Goal: Transaction & Acquisition: Purchase product/service

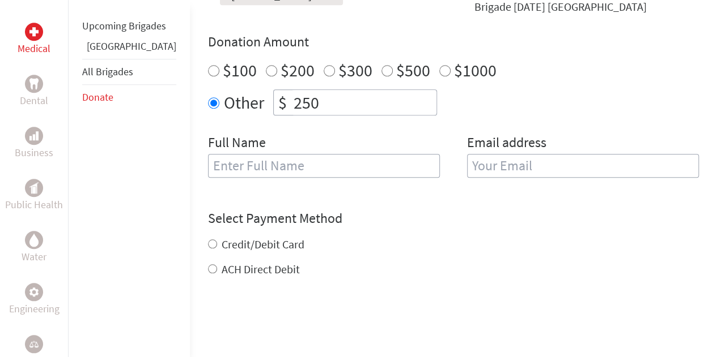
scroll to position [412, 0]
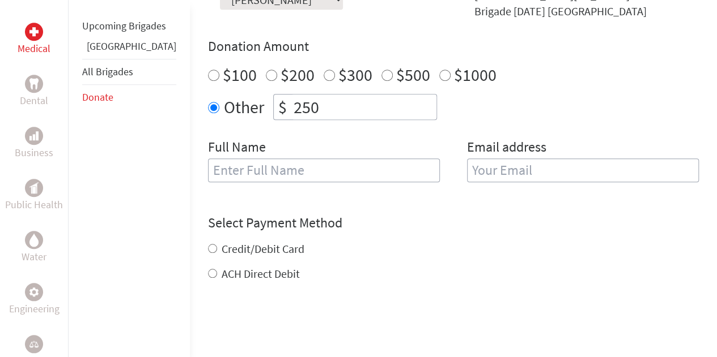
click at [298, 95] on input "250" at bounding box center [363, 107] width 145 height 25
type input "2"
type input "1790"
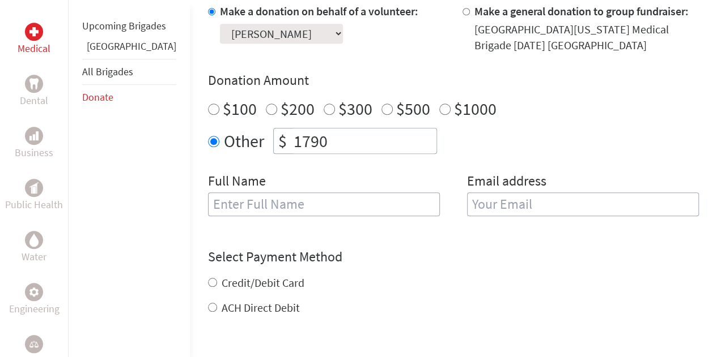
scroll to position [315, 0]
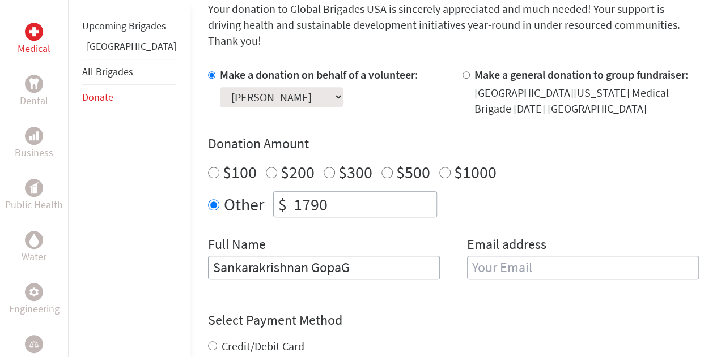
click at [380, 256] on input "Sankarakrishnan GopaG" at bounding box center [324, 268] width 232 height 24
type input "[PERSON_NAME]"
type input "[PERSON_NAME][EMAIL_ADDRESS][PERSON_NAME][DOMAIN_NAME]"
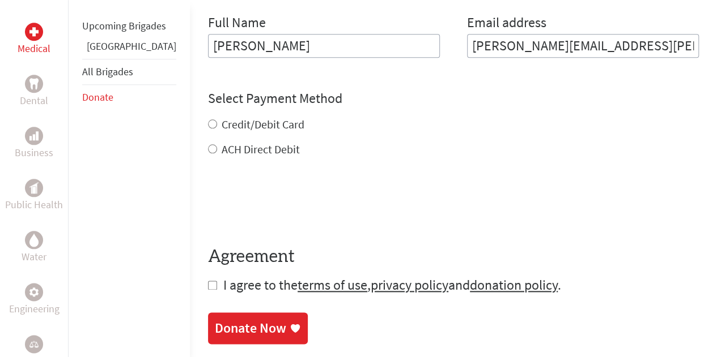
scroll to position [538, 0]
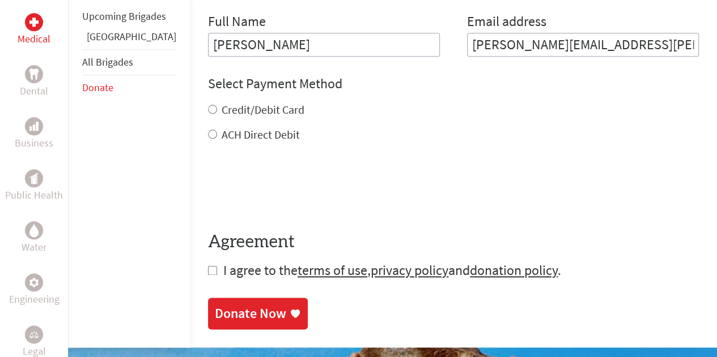
click at [208, 102] on div "Credit/Debit Card ACH Direct Debit" at bounding box center [453, 122] width 491 height 41
click at [208, 105] on input "Credit/Debit Card" at bounding box center [212, 109] width 9 height 9
radio input "true"
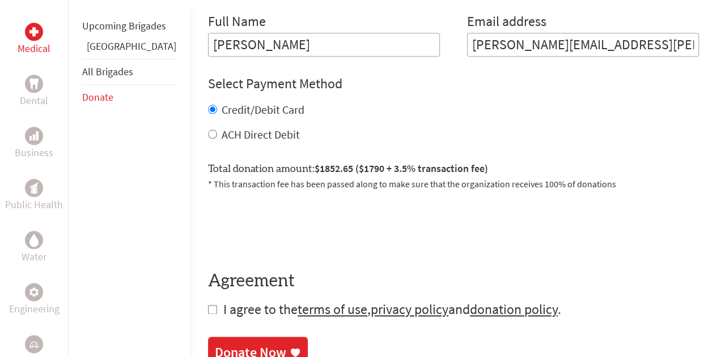
click at [208, 305] on input "checkbox" at bounding box center [212, 309] width 9 height 9
checkbox input "true"
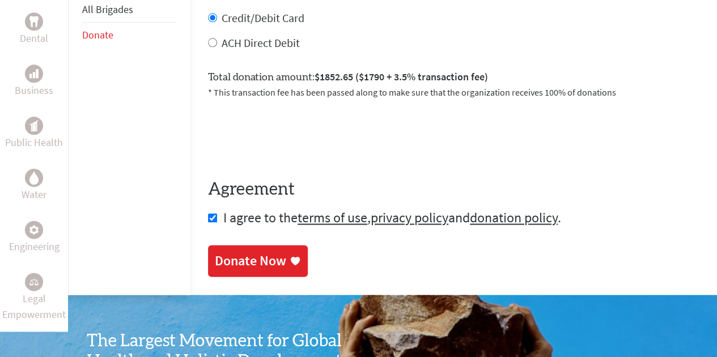
scroll to position [625, 0]
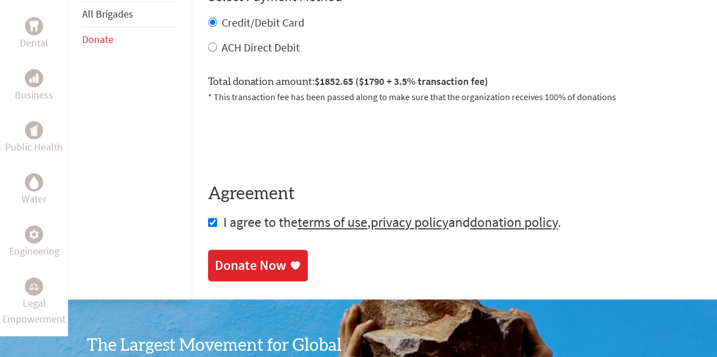
click at [225, 40] on label "ACH Direct Debit" at bounding box center [261, 47] width 78 height 14
click at [217, 42] on input "ACH Direct Debit" at bounding box center [212, 46] width 9 height 9
radio input "true"
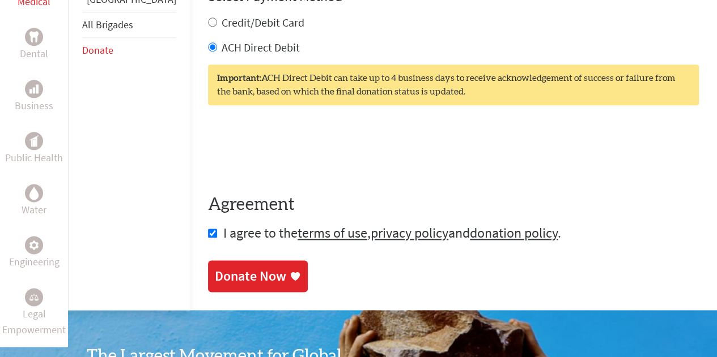
click at [222, 15] on label "Credit/Debit Card" at bounding box center [263, 22] width 83 height 14
click at [217, 18] on input "Credit/Debit Card" at bounding box center [212, 22] width 9 height 9
radio input "true"
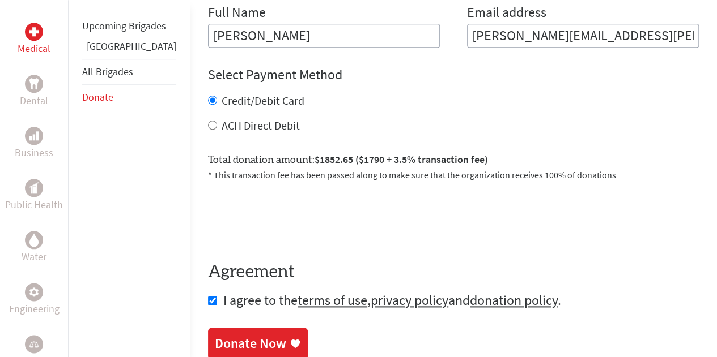
scroll to position [554, 0]
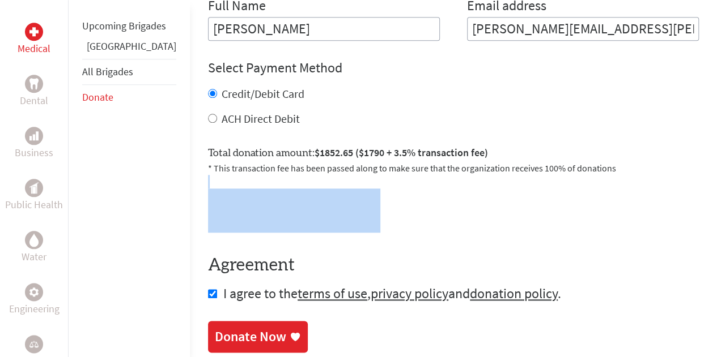
drag, startPoint x: 714, startPoint y: 158, endPoint x: 714, endPoint y: 194, distance: 36.3
click at [714, 194] on div "Medical Dental Business Public Health Water Engineering Legal Empowerment Upcom…" at bounding box center [358, 14] width 717 height 714
click at [622, 189] on div "0cAFcWeA7mhORtVuOReiPawltocGYjm21-HfSKyuxVpDbvRWwn6w20ceeu7wCkWDKfWEQXF3Q6X6YiS…" at bounding box center [453, 211] width 491 height 44
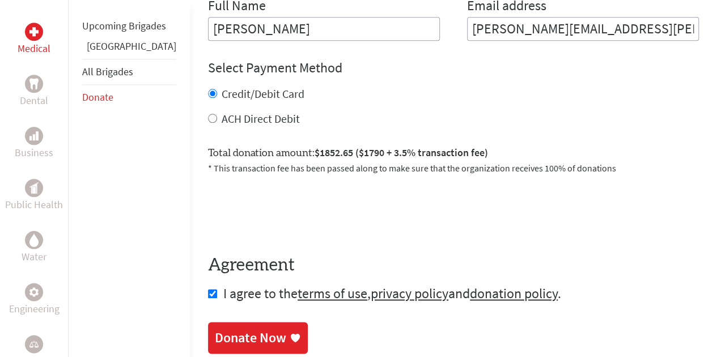
click at [215, 329] on div "Donate Now" at bounding box center [250, 338] width 71 height 18
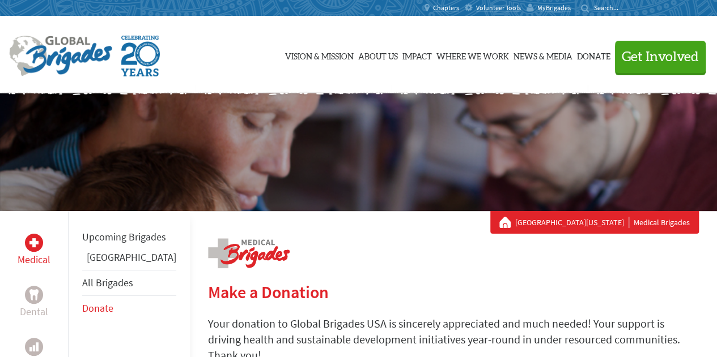
scroll to position [573, 0]
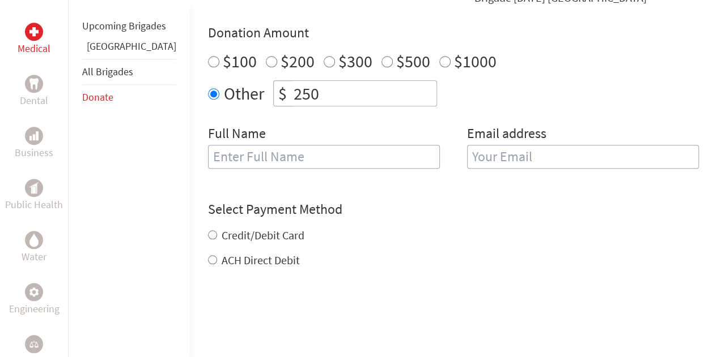
scroll to position [429, 0]
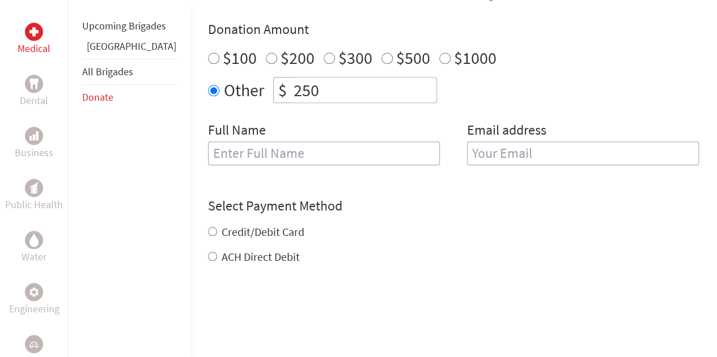
drag, startPoint x: 725, startPoint y: 84, endPoint x: 722, endPoint y: 191, distance: 107.7
click at [716, 191] on html "Vision & Mission About Us Back History Team Financials Events Careers Contact U…" at bounding box center [358, 283] width 717 height 1424
click at [313, 78] on input "250" at bounding box center [363, 90] width 145 height 25
type input "2"
type input "1790"
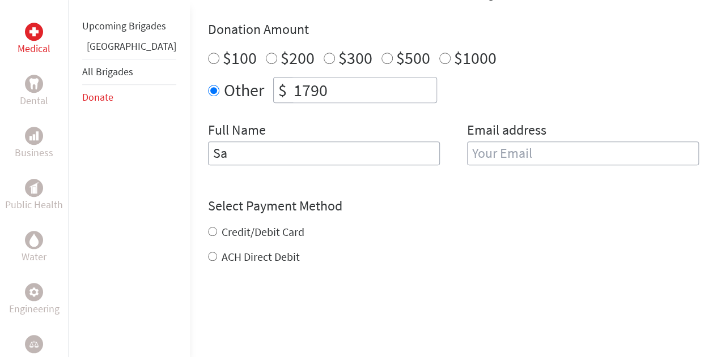
type input "[PERSON_NAME]"
click at [479, 142] on input "email" at bounding box center [583, 154] width 232 height 24
type input "[PERSON_NAME][EMAIL_ADDRESS][PERSON_NAME][DOMAIN_NAME]"
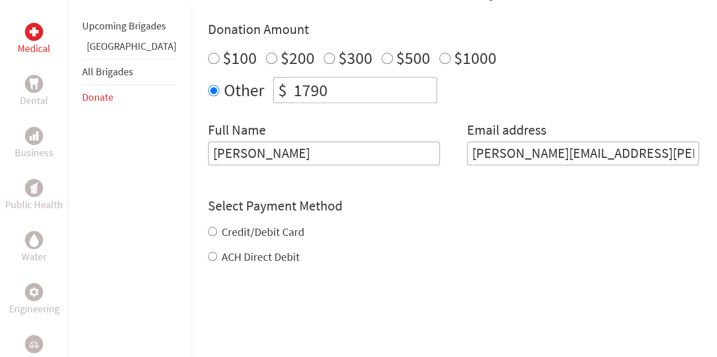
click at [233, 224] on div "Credit/Debit Card ACH Direct Debit" at bounding box center [453, 244] width 491 height 41
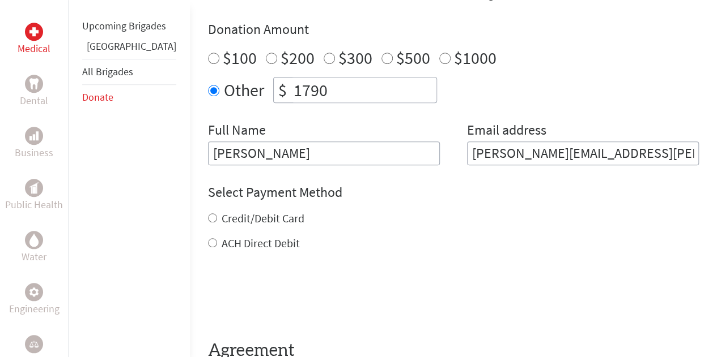
click at [208, 214] on input "Credit/Debit Card" at bounding box center [212, 218] width 9 height 9
radio input "true"
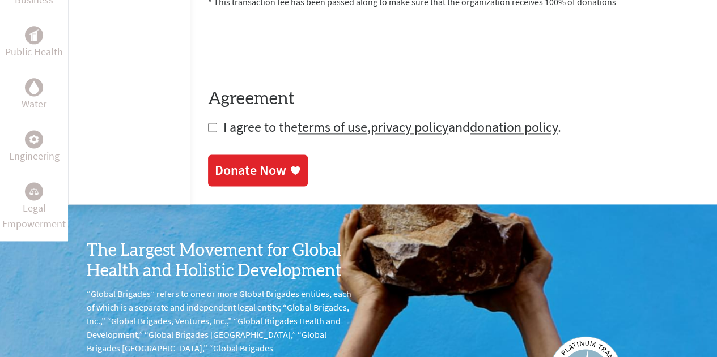
scroll to position [719, 0]
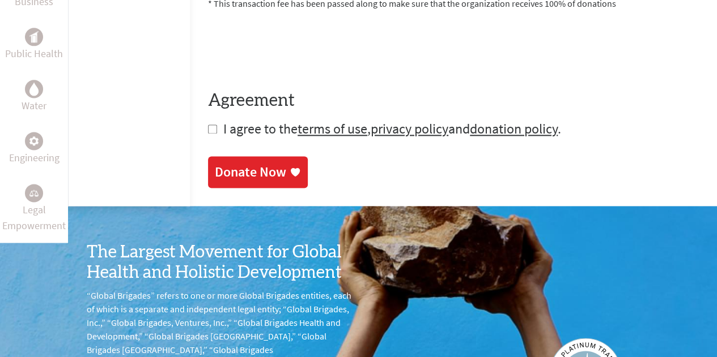
click at [208, 125] on input "checkbox" at bounding box center [212, 129] width 9 height 9
checkbox input "true"
click at [215, 164] on div "Donate Now" at bounding box center [250, 173] width 71 height 18
